Goal: Information Seeking & Learning: Learn about a topic

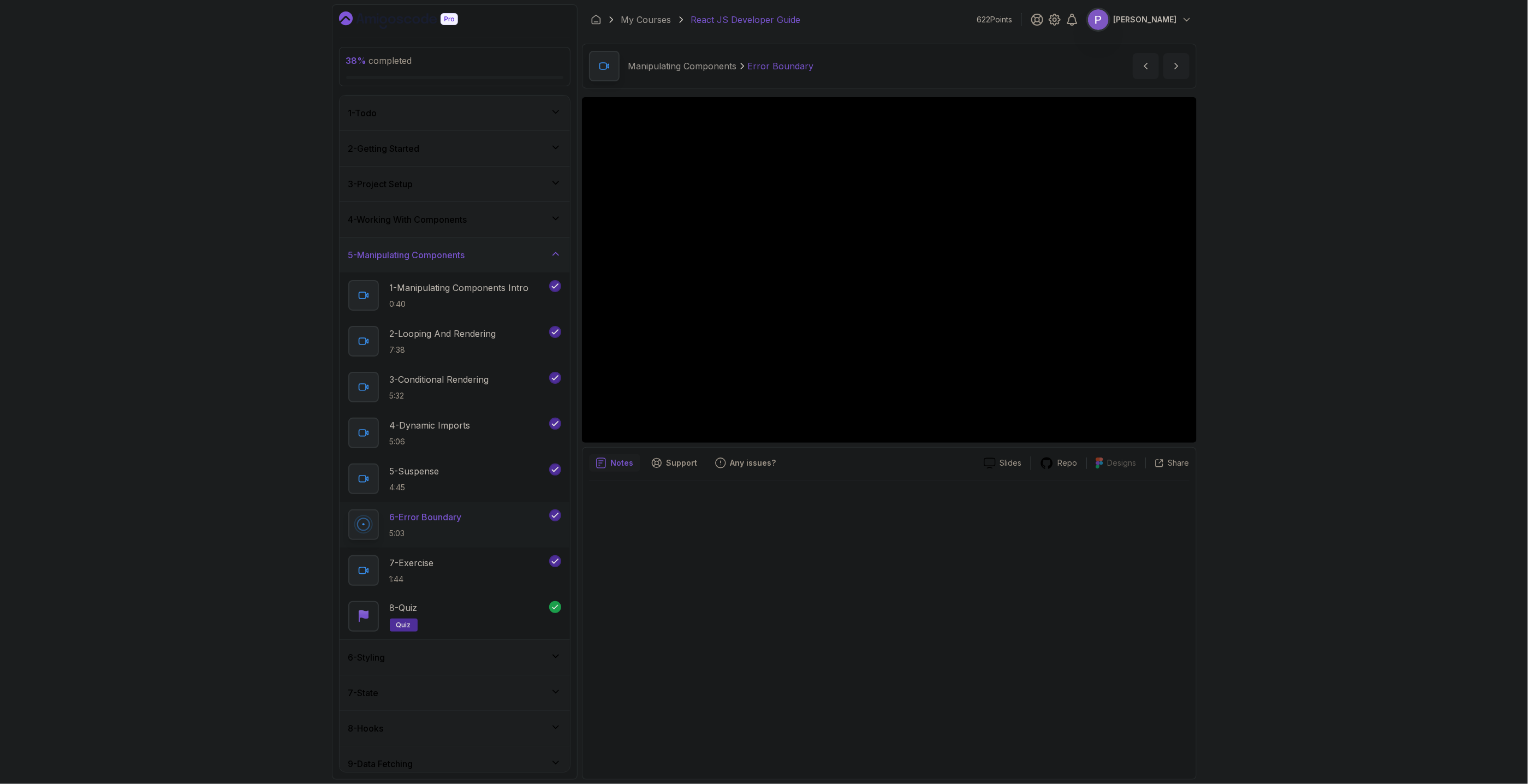
scroll to position [186, 0]
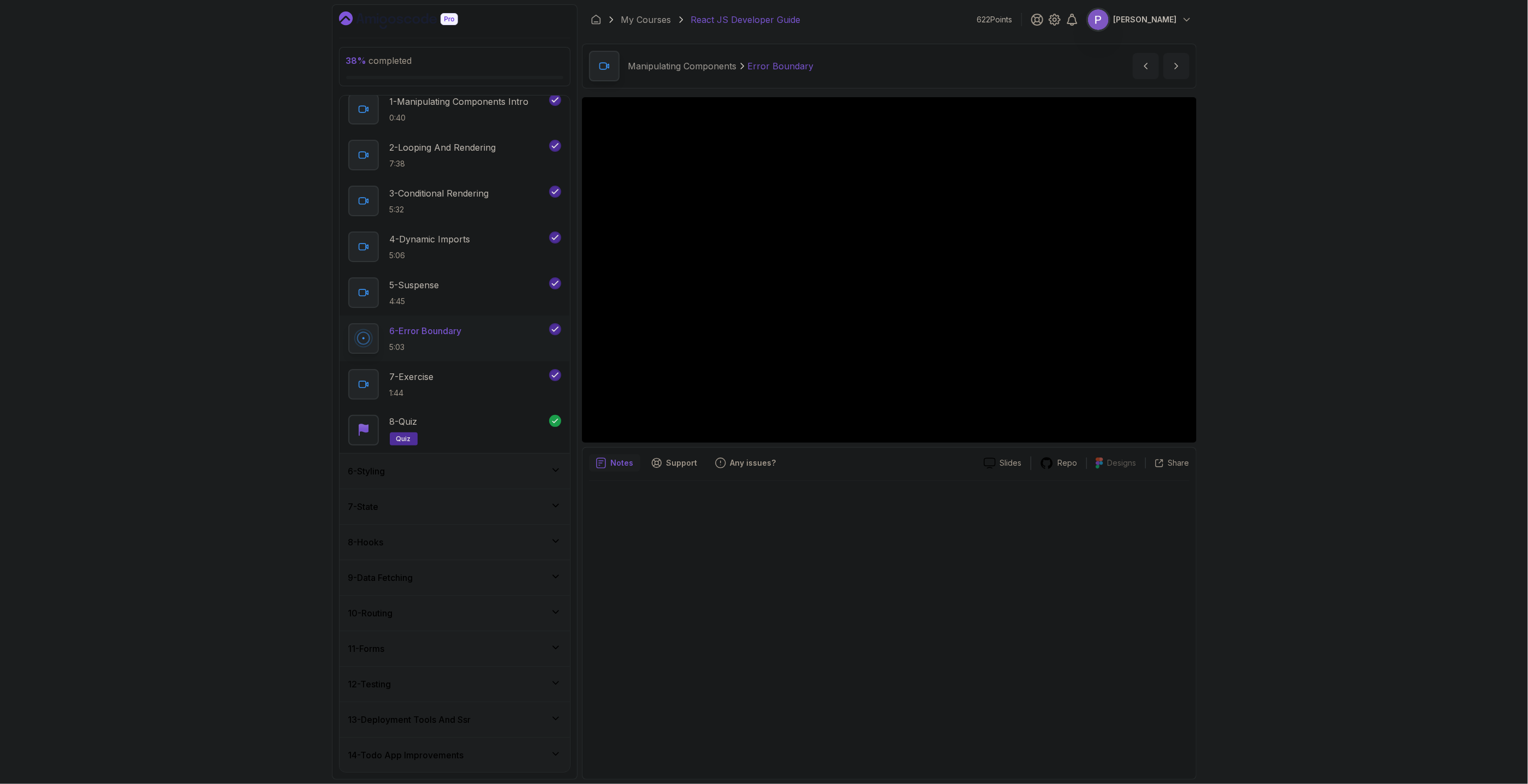
click at [560, 476] on div "6 - Styling" at bounding box center [454, 471] width 213 height 13
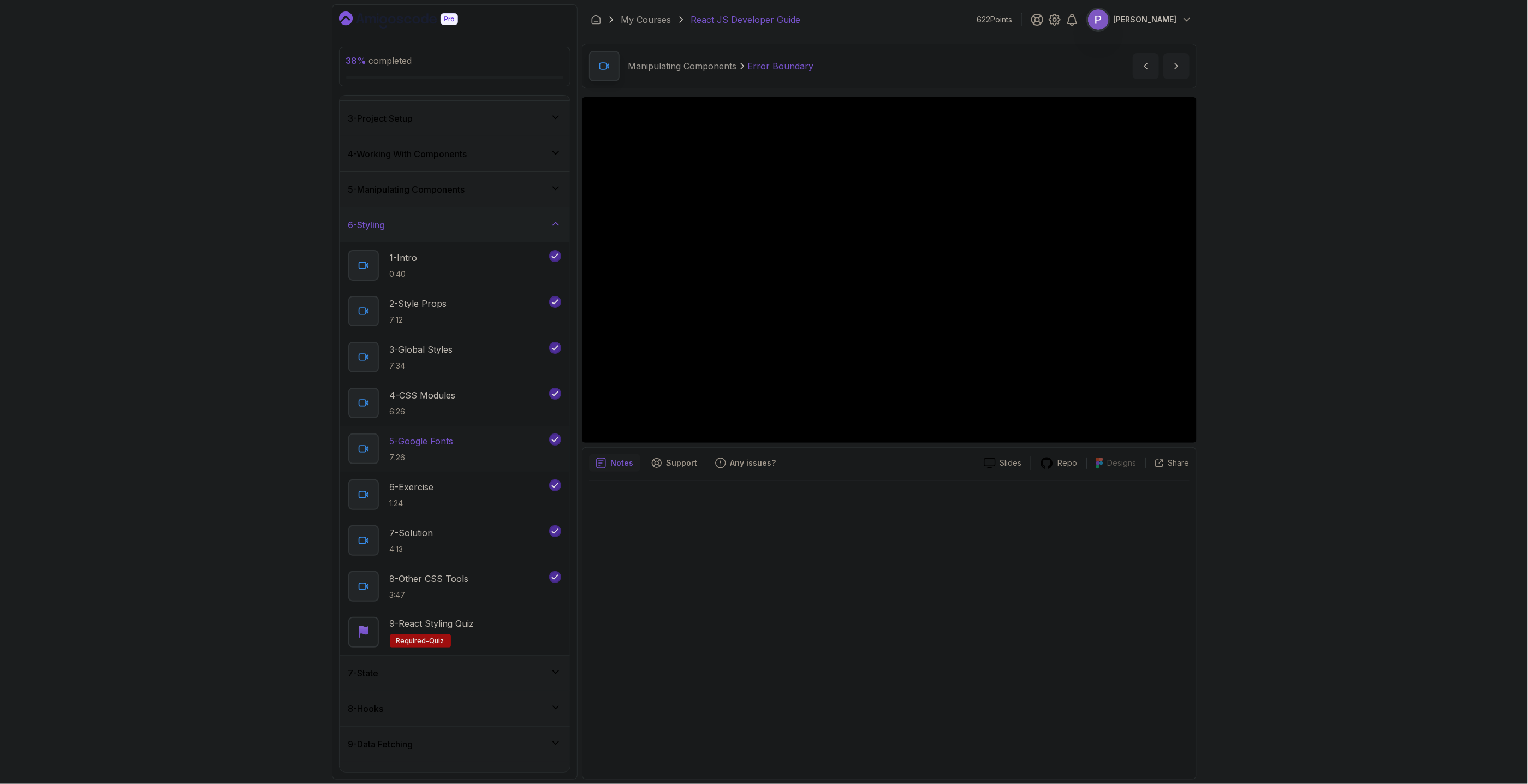
scroll to position [248, 0]
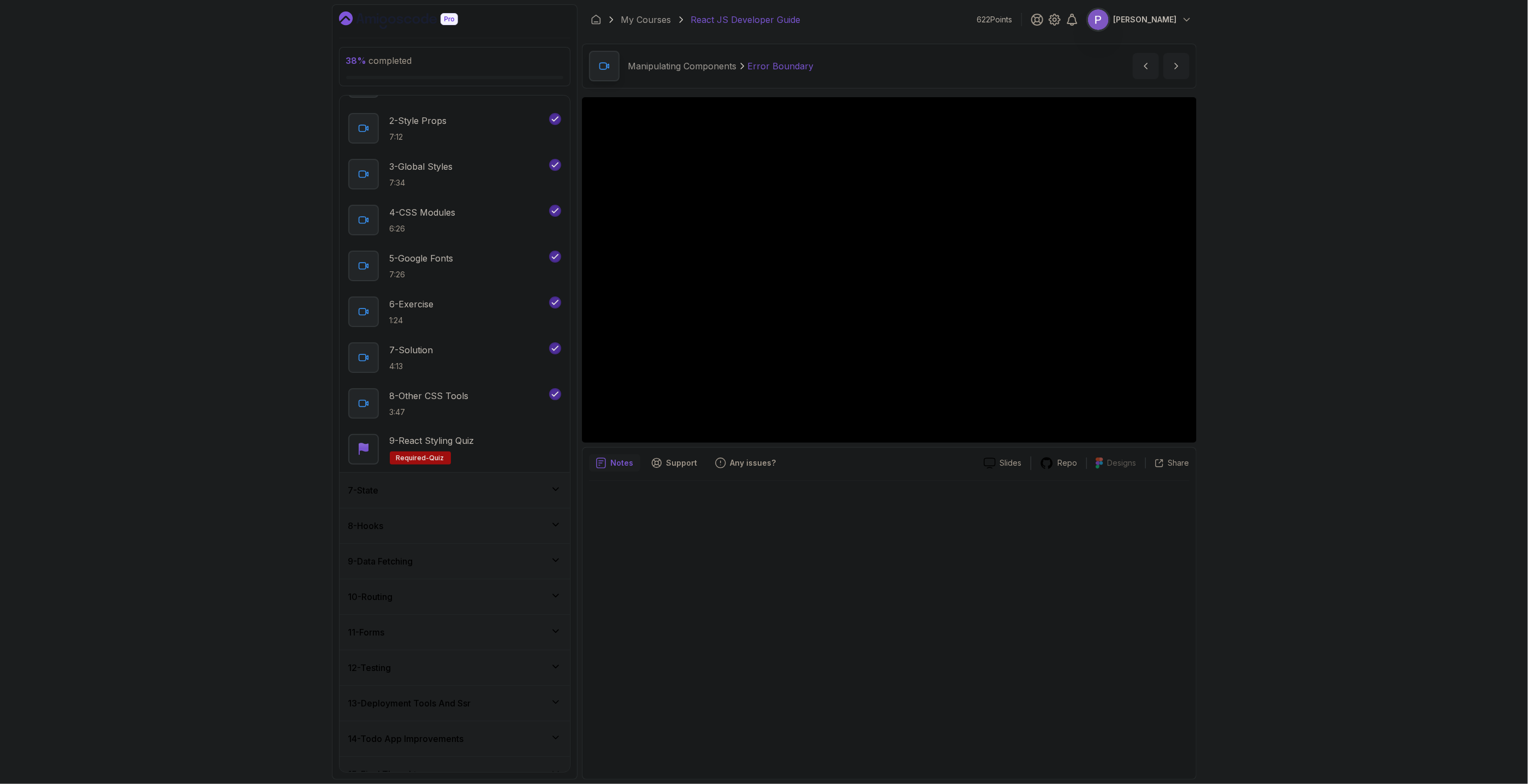
click at [537, 495] on div "7 - State" at bounding box center [454, 490] width 213 height 13
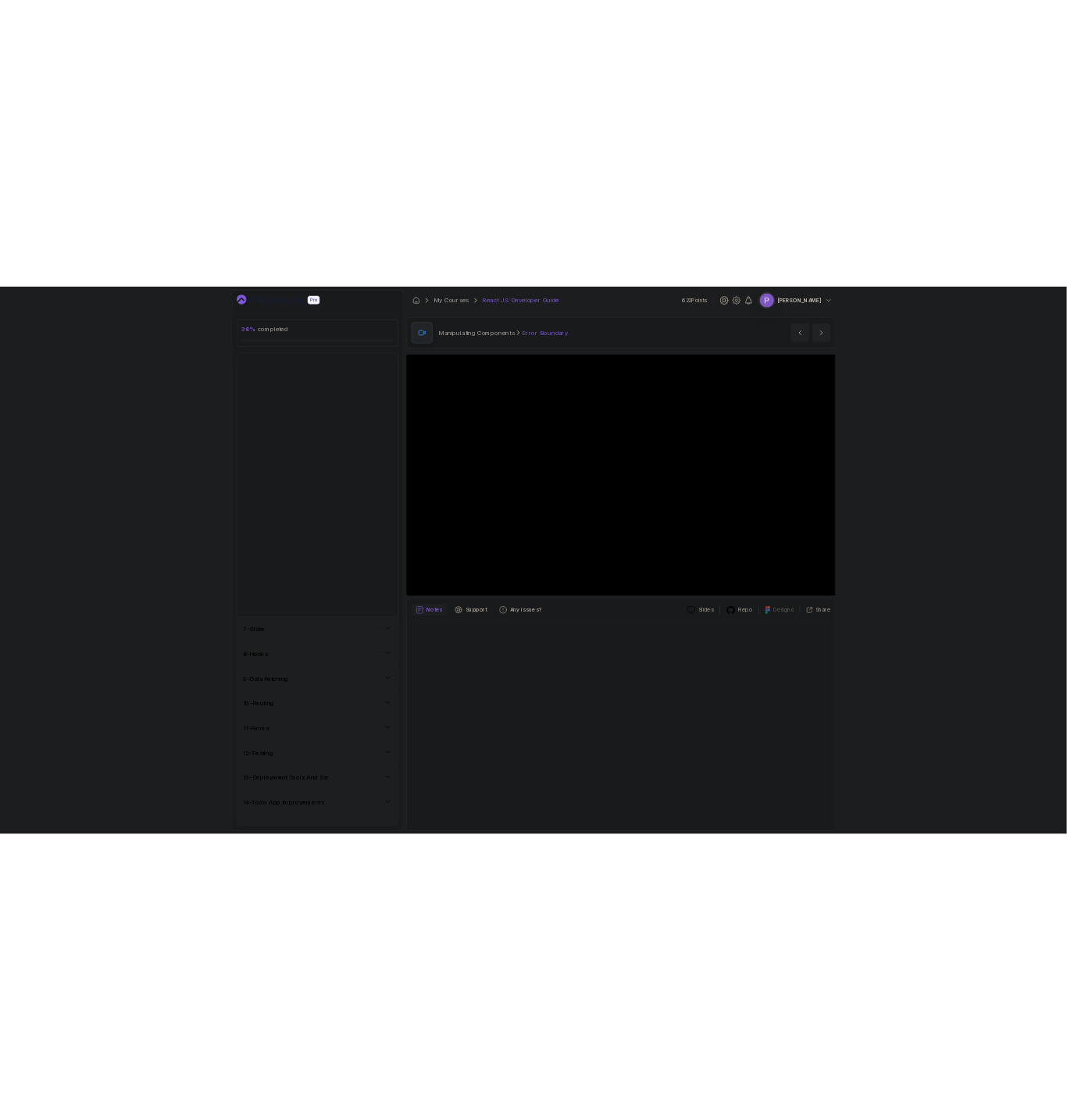
scroll to position [0, 0]
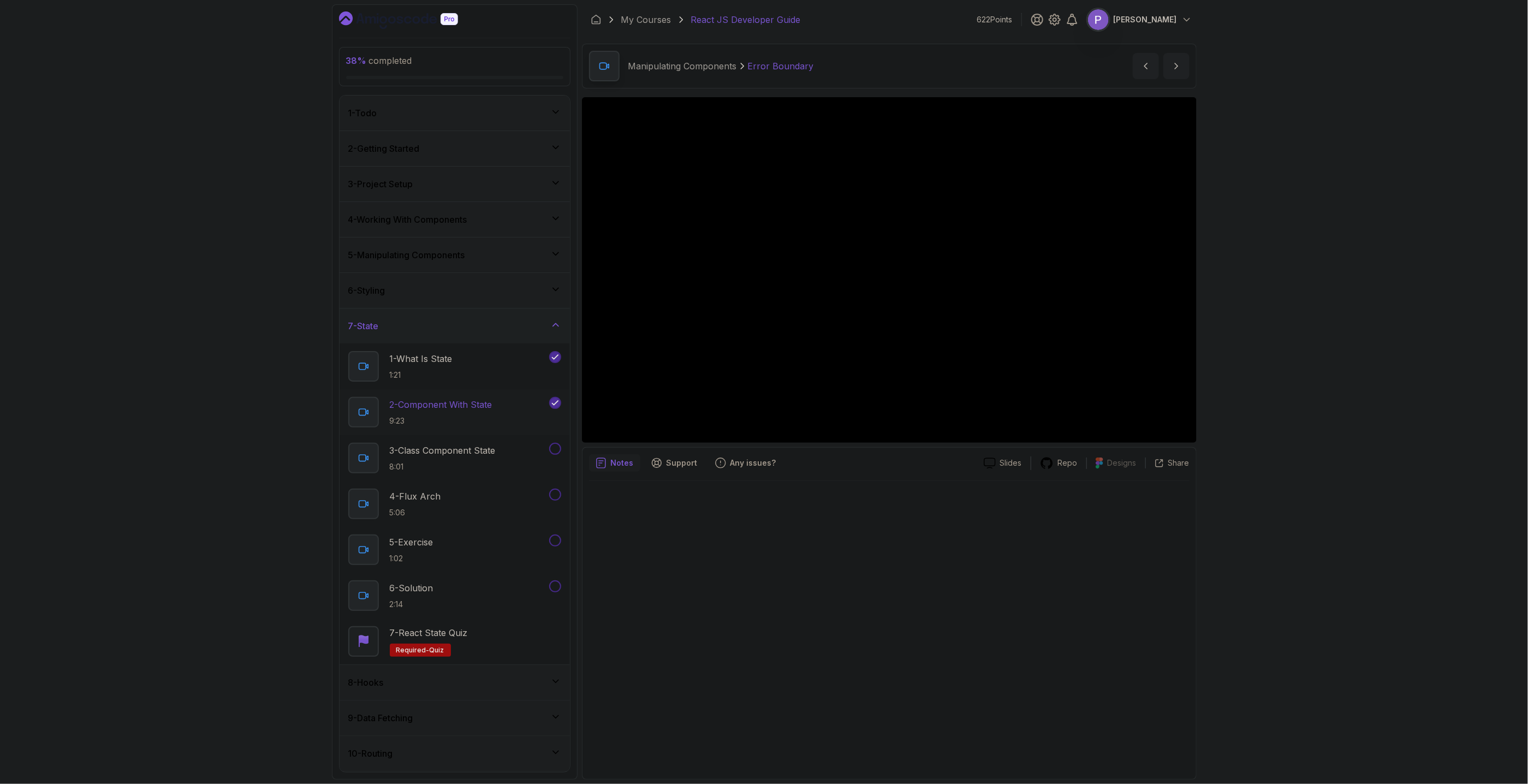
click at [459, 408] on p "2 - Component With State" at bounding box center [441, 404] width 103 height 13
click at [411, 371] on p "1:21" at bounding box center [421, 375] width 63 height 11
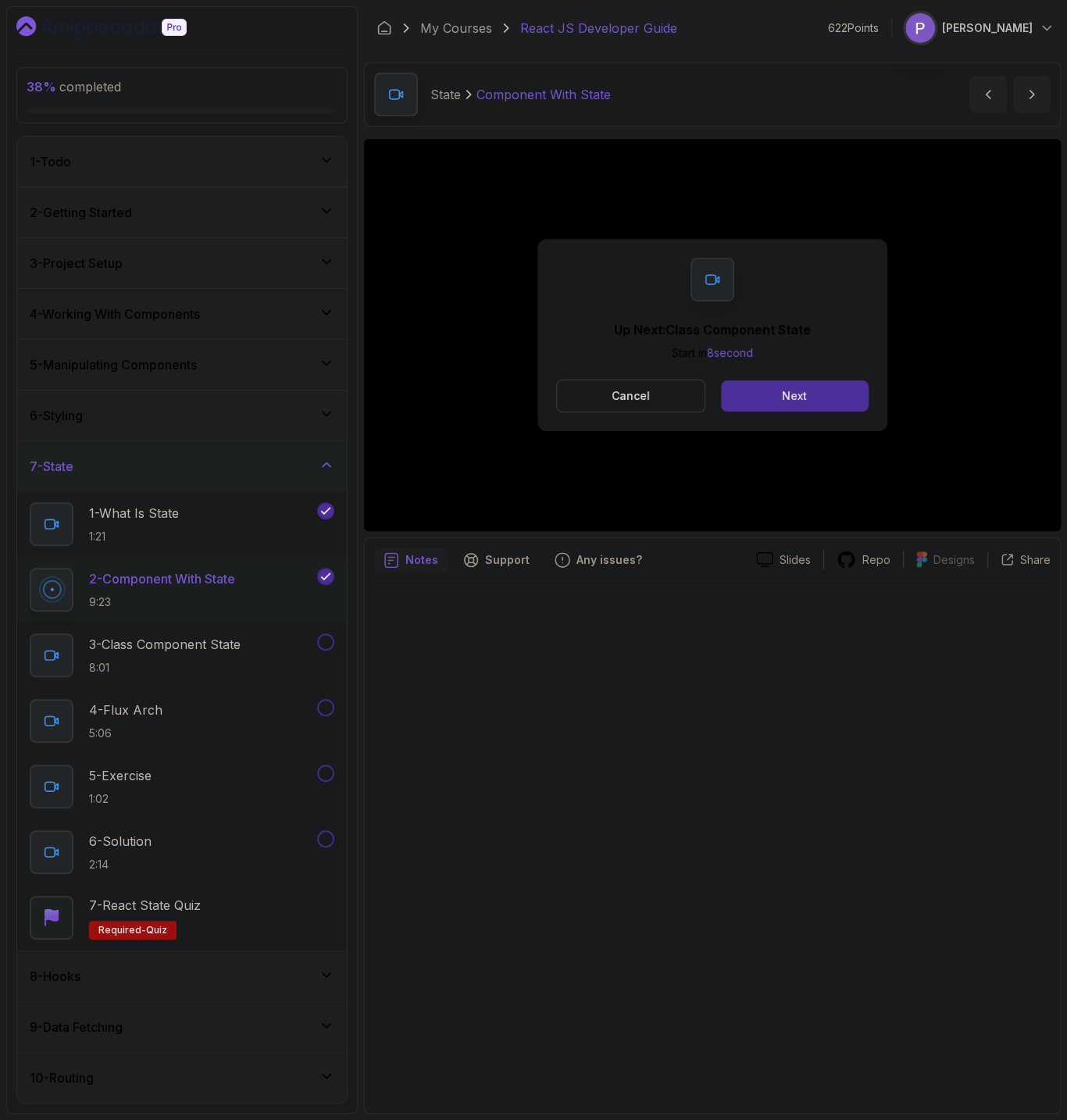
click at [839, 417] on div "Up Next: Class Component State Start in 8 second Cancel Next" at bounding box center [712, 335] width 350 height 192
click at [833, 417] on div "Up Next: Class Component State Start in 8 second Cancel Next" at bounding box center [712, 335] width 350 height 192
click at [830, 409] on button "Next" at bounding box center [795, 395] width 148 height 31
click at [792, 401] on div "Mark as completed" at bounding box center [794, 395] width 104 height 15
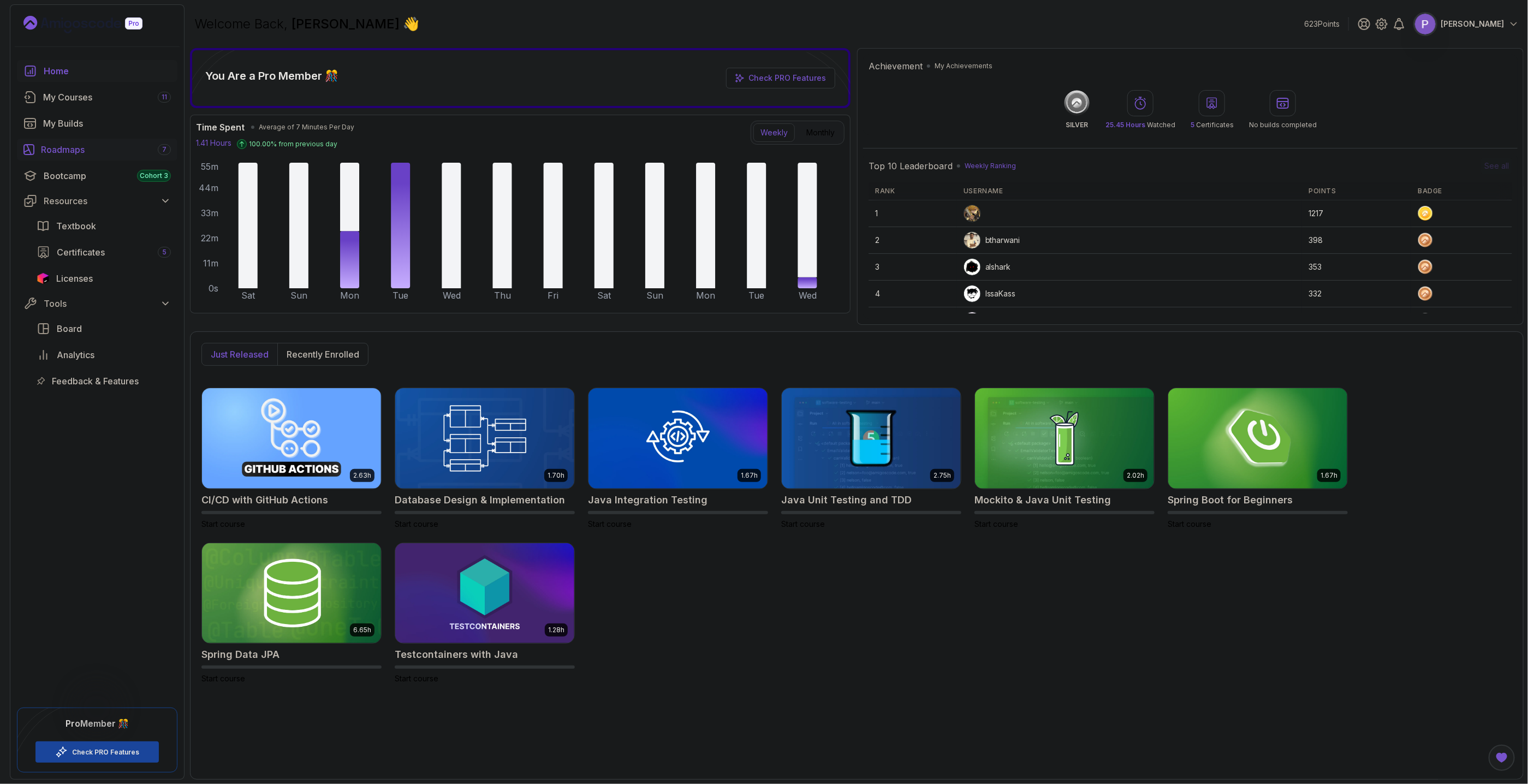
click at [74, 157] on link "Roadmaps 7" at bounding box center [97, 149] width 161 height 22
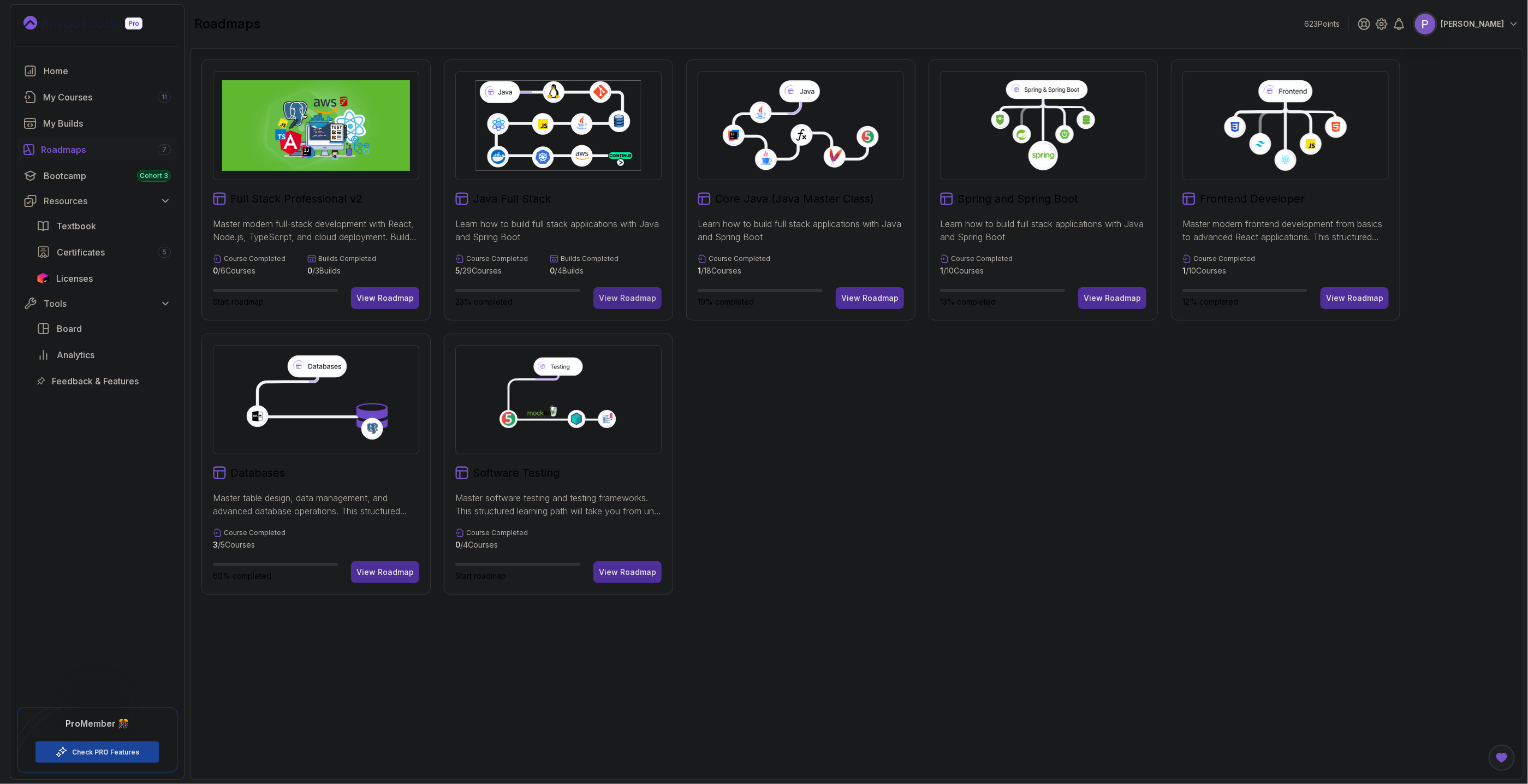
click at [639, 298] on div "View Roadmap" at bounding box center [628, 298] width 58 height 11
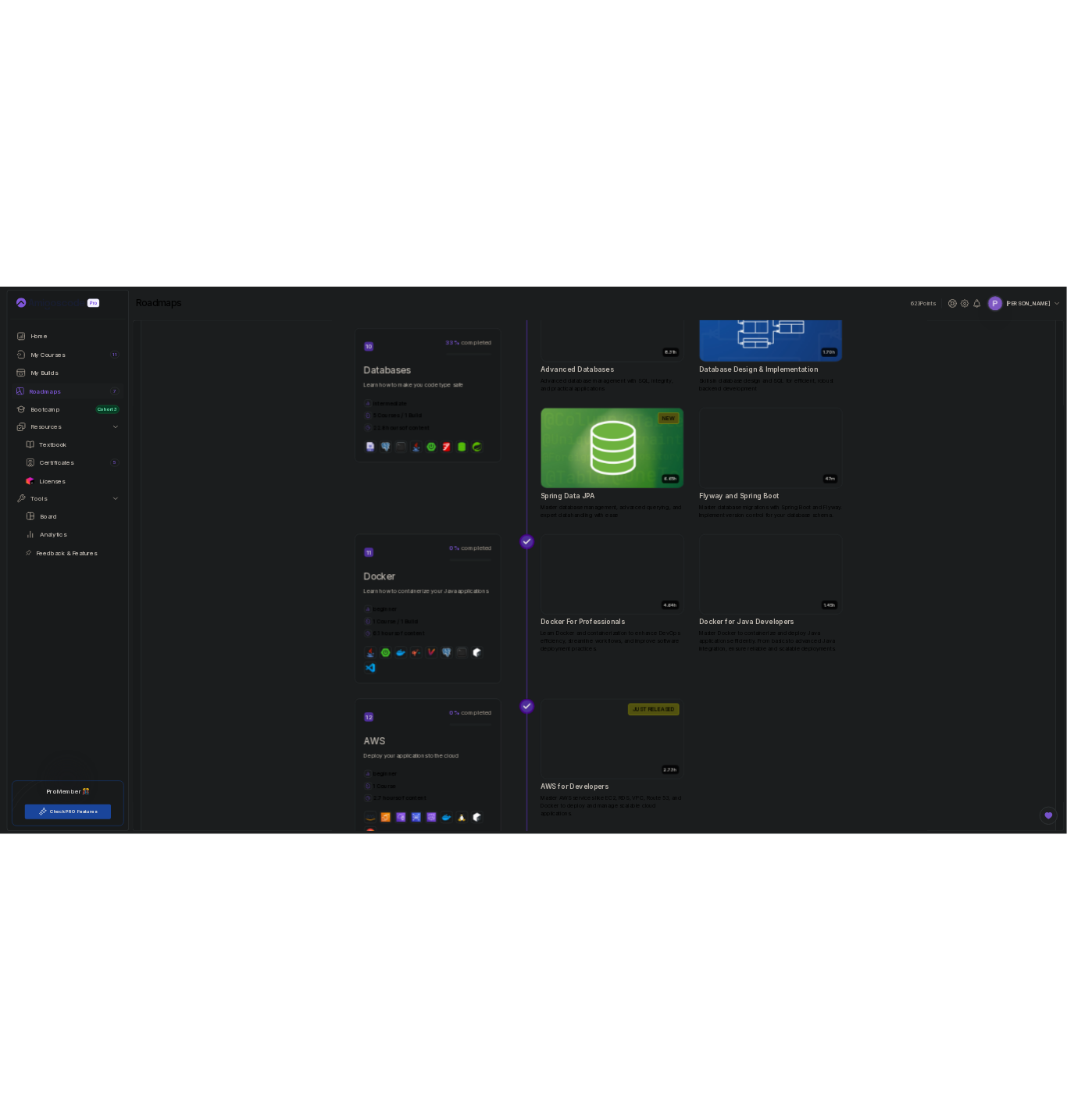
scroll to position [3735, 0]
